Goal: Book appointment/travel/reservation

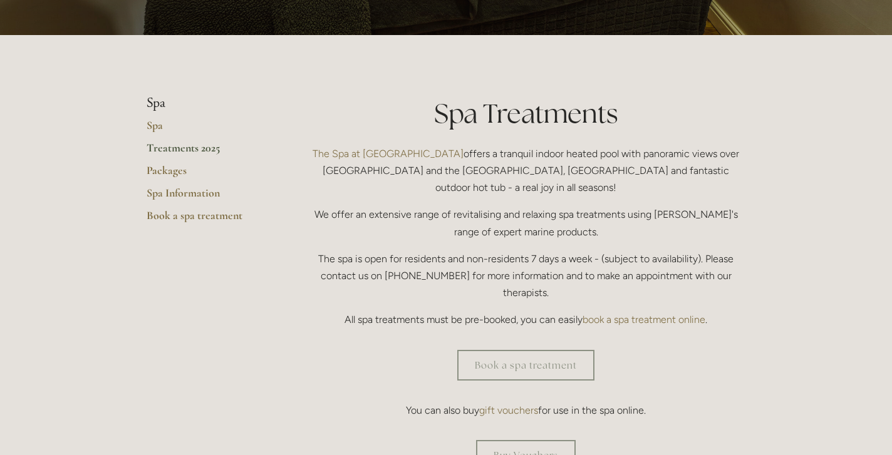
scroll to position [242, 0]
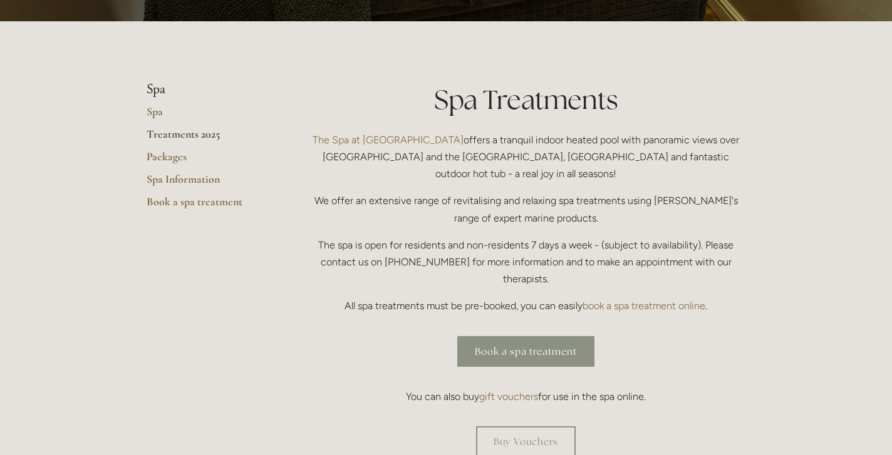
click at [505, 336] on link "Book a spa treatment" at bounding box center [525, 351] width 137 height 31
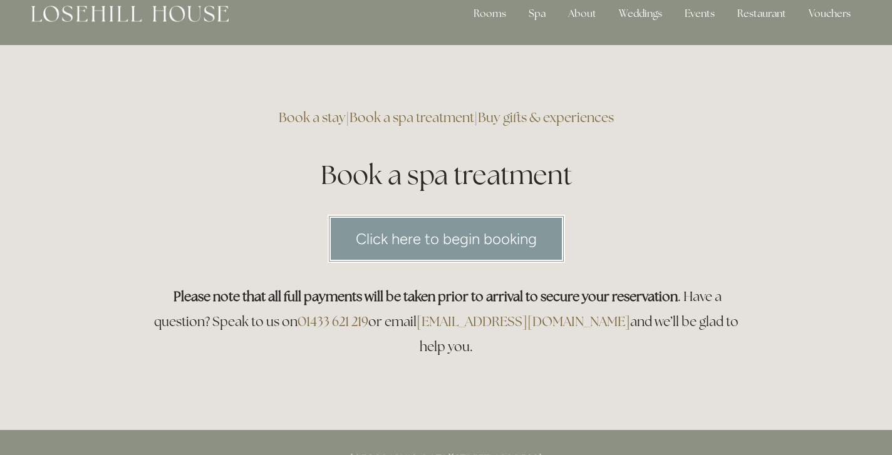
scroll to position [19, 0]
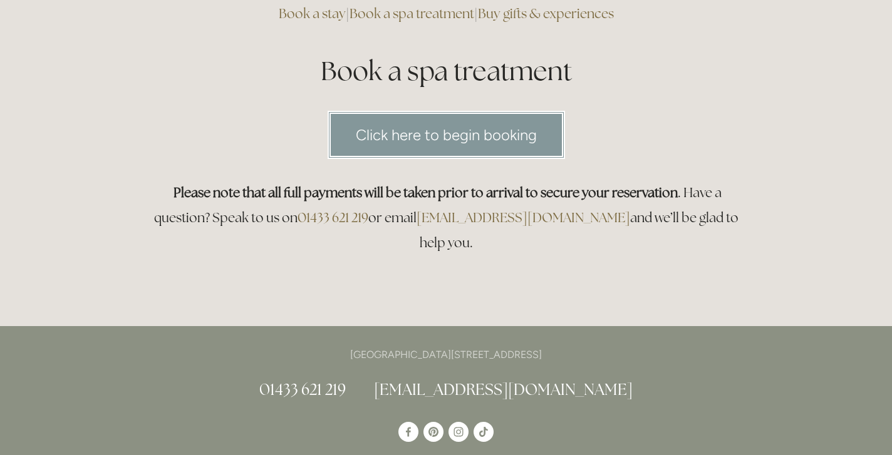
scroll to position [121, 0]
click at [417, 132] on link "Click here to begin booking" at bounding box center [446, 135] width 237 height 48
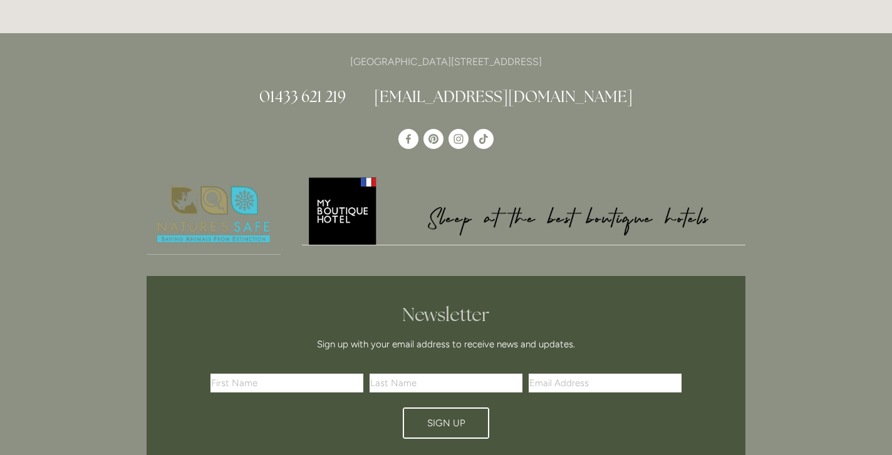
scroll to position [305, 0]
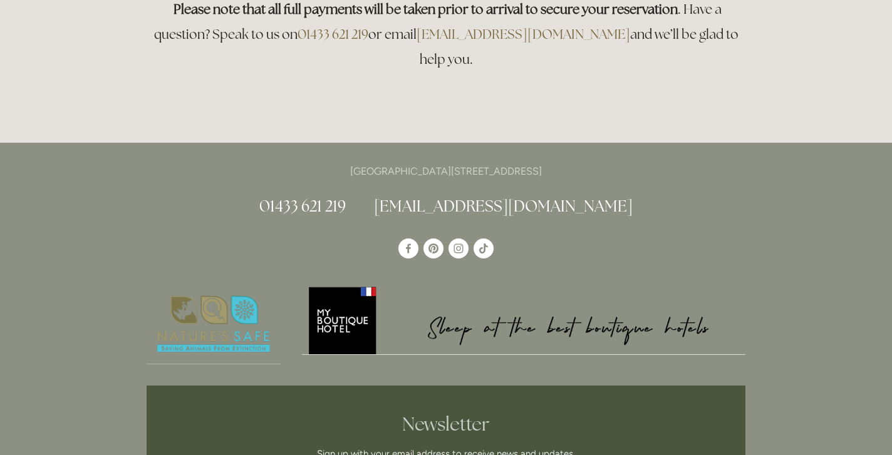
click at [344, 285] on img at bounding box center [524, 320] width 444 height 70
